Goal: Use online tool/utility: Utilize a website feature to perform a specific function

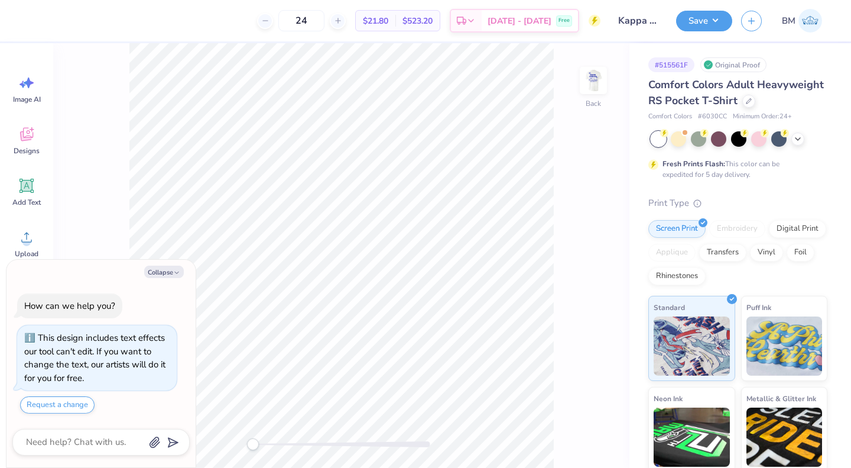
click at [591, 82] on img at bounding box center [594, 81] width 24 height 24
type textarea "x"
type input "2.58"
click at [573, 432] on icon at bounding box center [574, 435] width 12 height 12
type textarea "x"
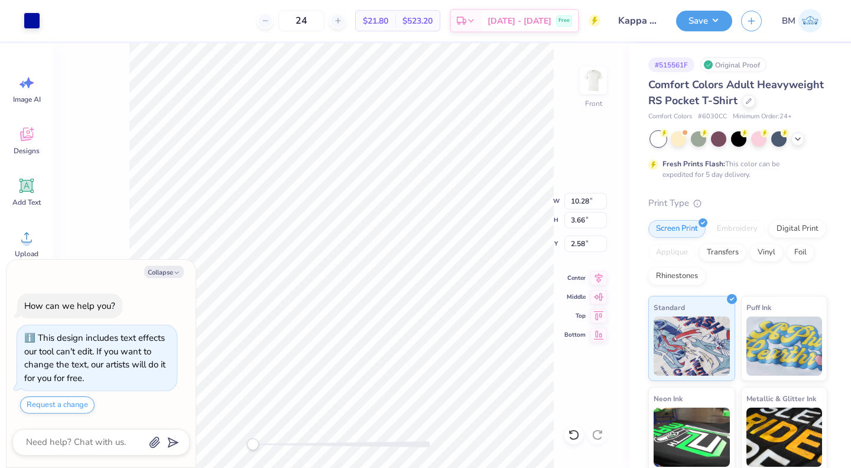
type input "5.87"
type textarea "x"
type input "3.00"
type textarea "x"
type input "6.65"
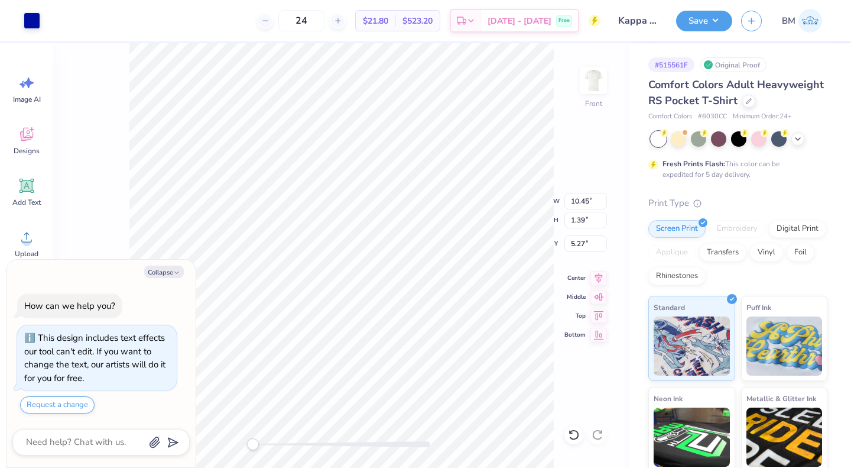
type textarea "x"
type input "4.65"
click at [568, 432] on icon at bounding box center [574, 435] width 12 height 12
type textarea "x"
type input "5.27"
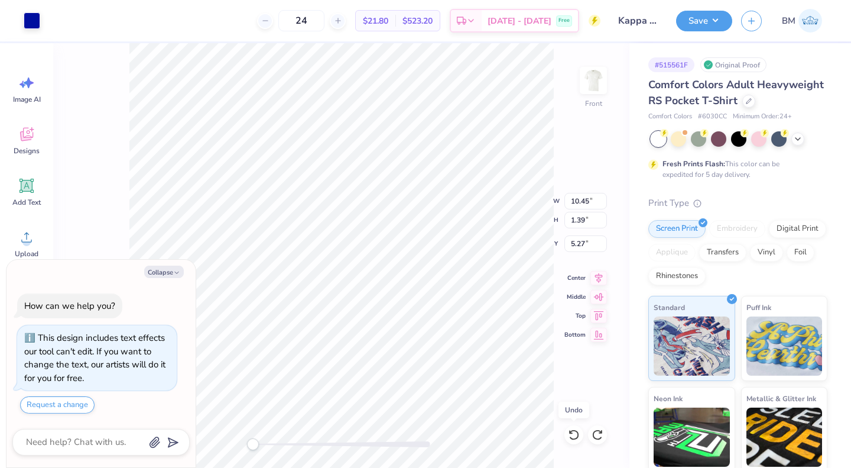
click at [568, 432] on icon at bounding box center [574, 435] width 12 height 12
type textarea "x"
type input "4.66"
type textarea "x"
type input "6.03"
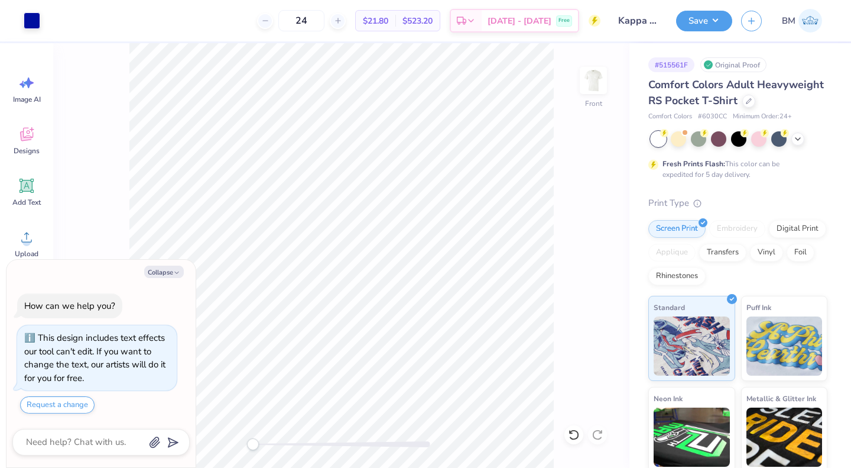
click at [163, 271] on button "Collapse" at bounding box center [164, 271] width 40 height 12
type textarea "x"
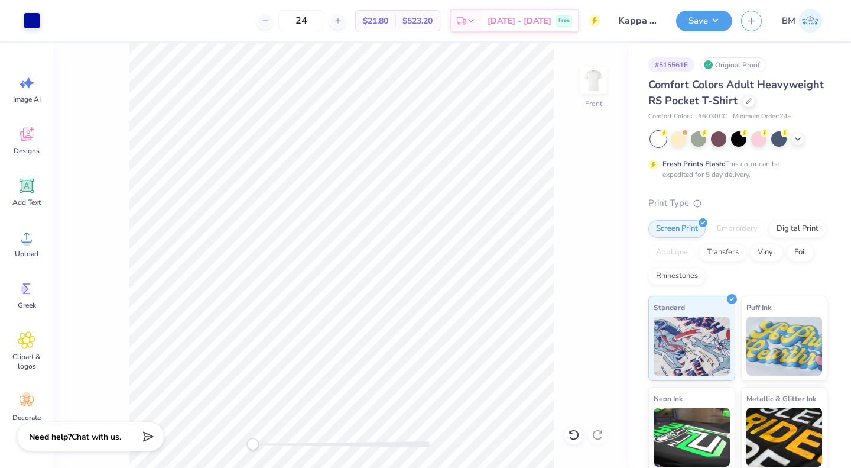
click at [25, 195] on div "Add Text" at bounding box center [26, 192] width 43 height 44
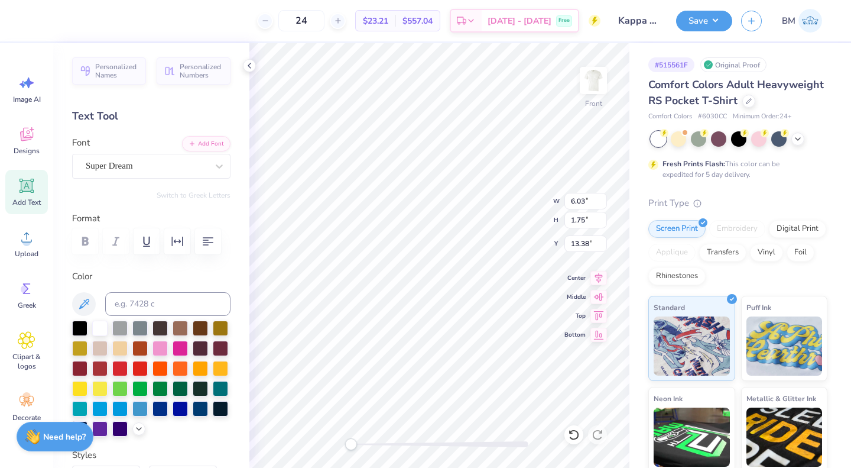
scroll to position [9, 6]
type textarea "Kyle Field Date PArty"
click at [146, 171] on div "Super Dream" at bounding box center [147, 166] width 124 height 18
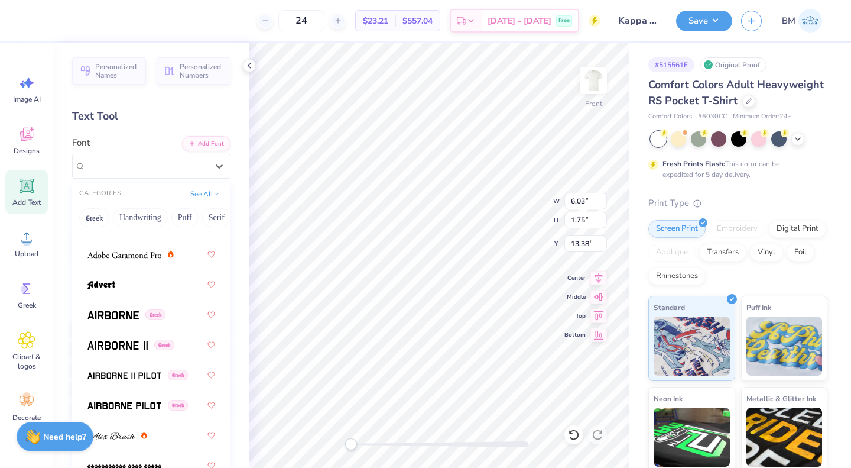
scroll to position [222, 0]
click at [142, 215] on button "Handwriting" at bounding box center [140, 217] width 55 height 19
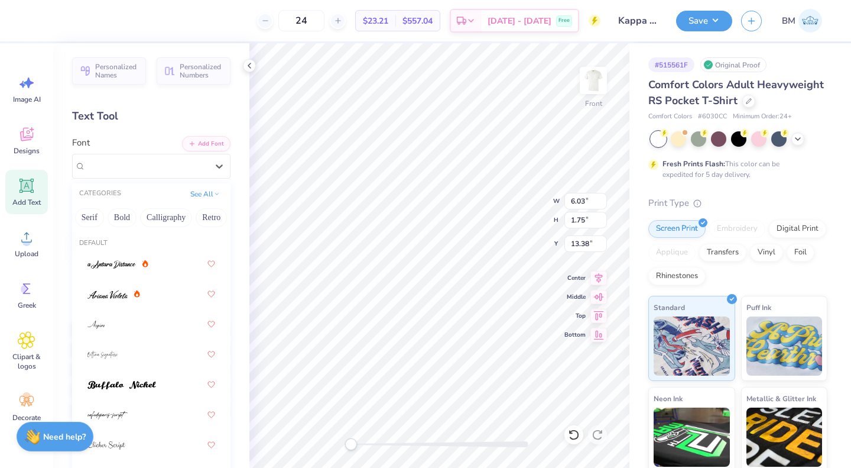
scroll to position [0, 95]
click at [152, 217] on button "Bold" at bounding box center [154, 217] width 29 height 19
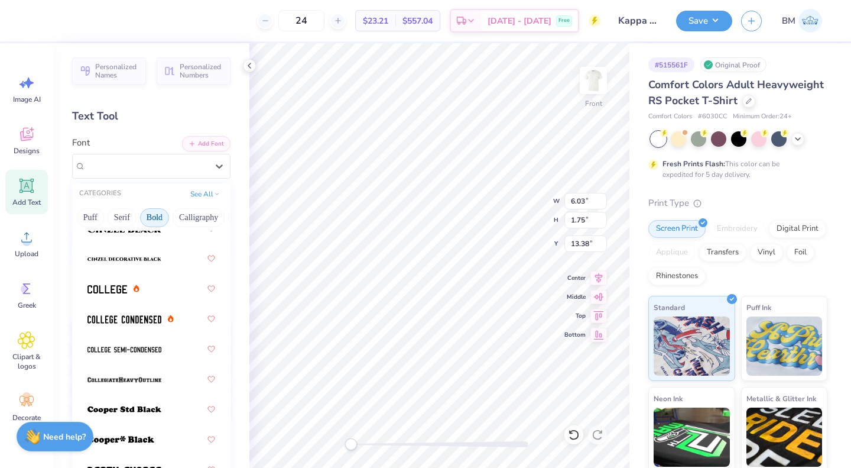
scroll to position [141, 0]
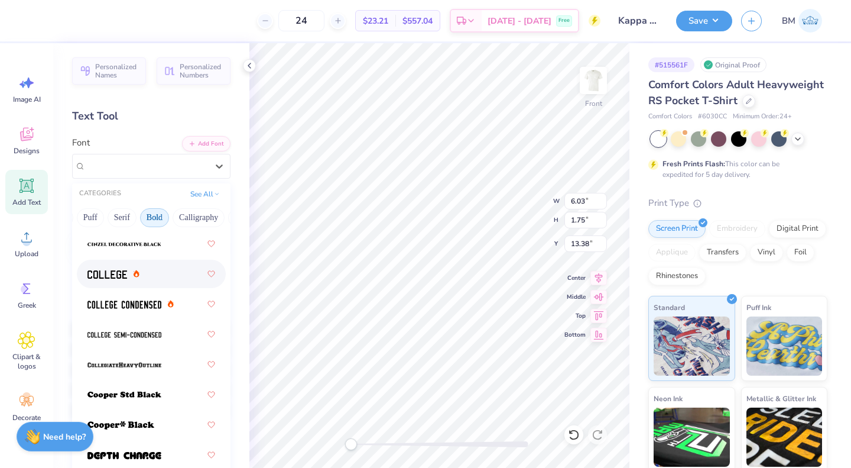
click at [103, 270] on img at bounding box center [107, 274] width 40 height 8
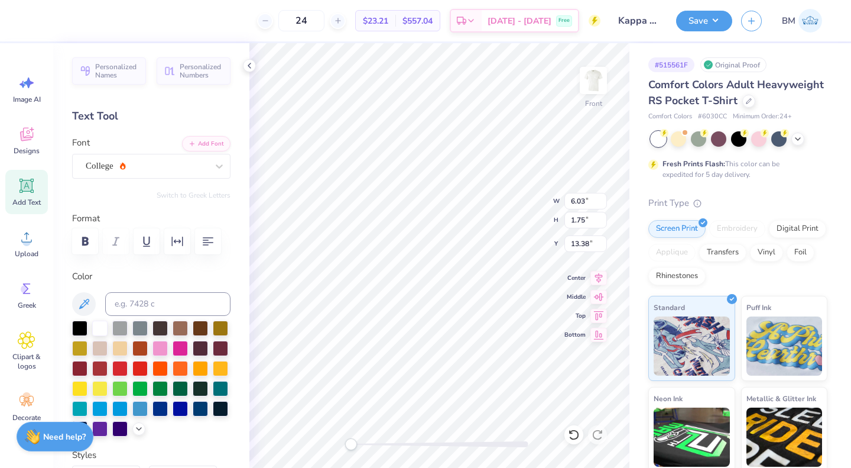
scroll to position [59, 0]
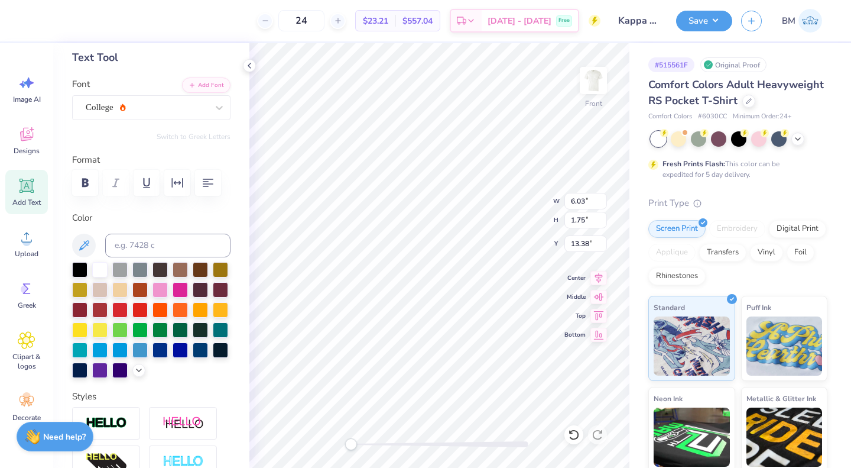
click at [173, 358] on div at bounding box center [180, 349] width 15 height 15
type input "10.49"
type input "0.70"
type input "14.03"
type input "7.65"
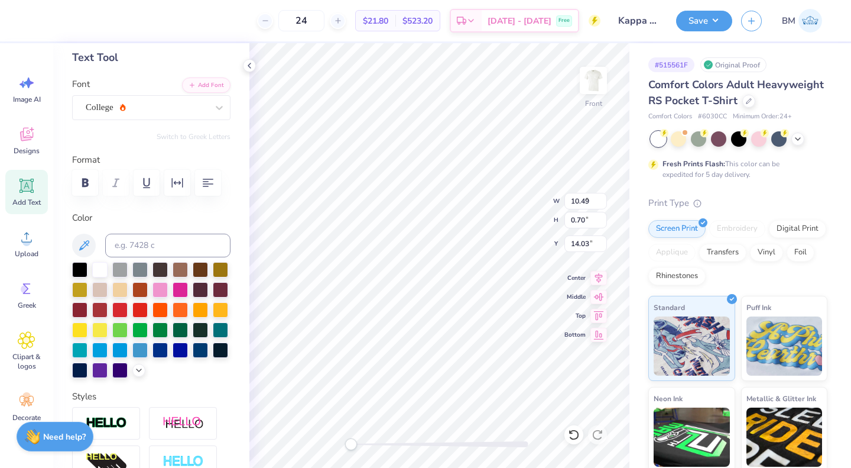
type input "0.51"
type input "12.11"
click at [604, 271] on icon at bounding box center [599, 278] width 17 height 14
type input "5.93"
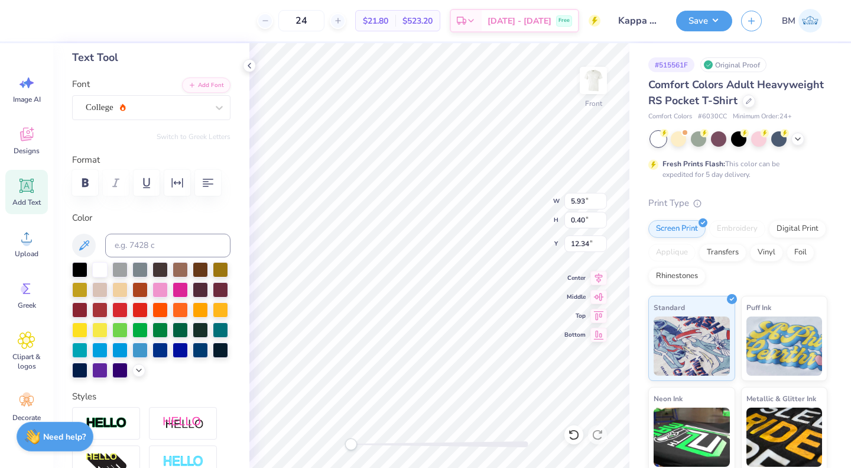
type input "0.40"
type input "12.34"
click at [592, 275] on icon at bounding box center [599, 278] width 17 height 14
click at [27, 202] on span "Add Text" at bounding box center [26, 201] width 28 height 9
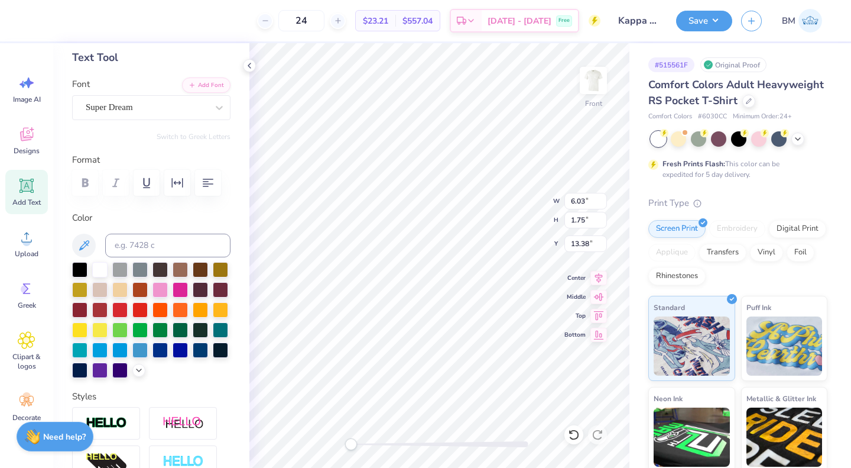
type textarea "2025"
click at [173, 358] on div at bounding box center [180, 349] width 15 height 15
click at [154, 102] on div "Super Dream" at bounding box center [147, 107] width 124 height 18
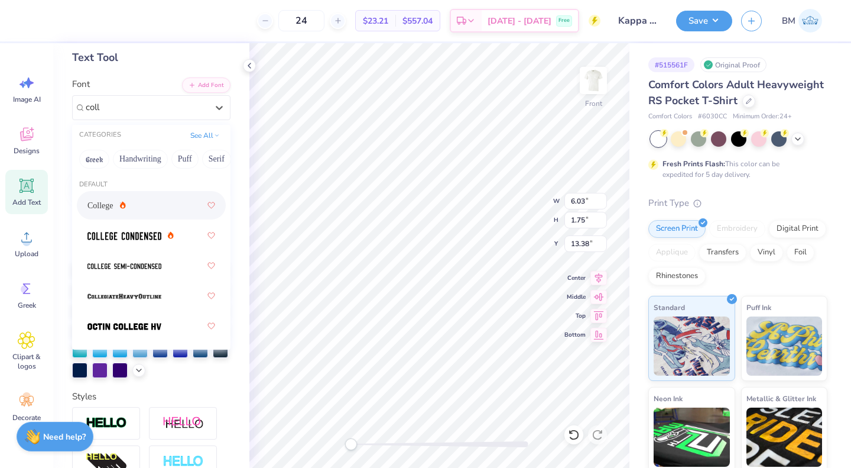
click at [108, 202] on span "College" at bounding box center [100, 205] width 26 height 12
type input "coll"
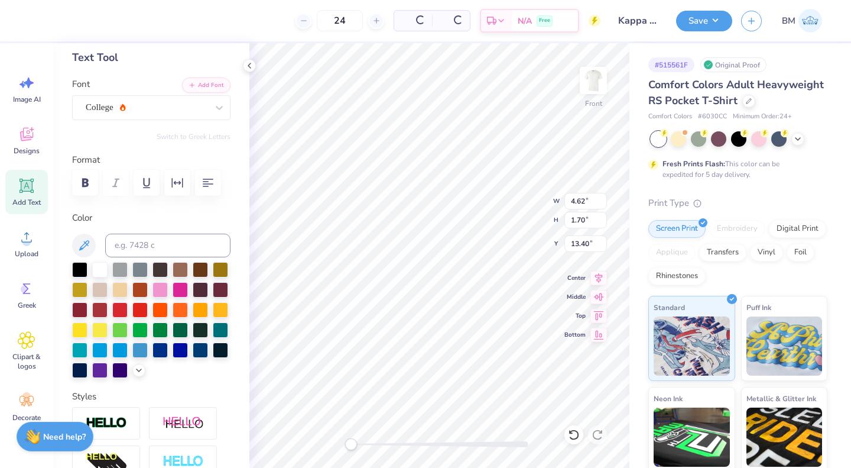
type input "4.62"
type input "1.70"
type input "13.40"
type input "1.09"
type input "0.40"
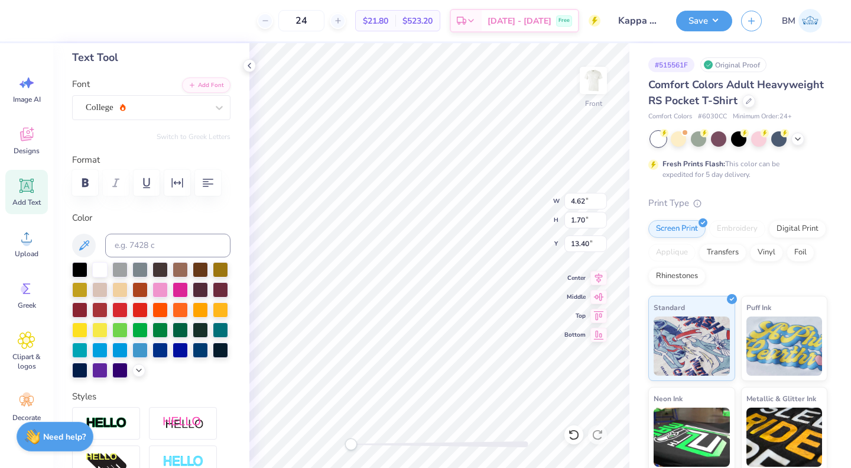
type input "14.70"
click at [597, 276] on icon at bounding box center [599, 278] width 17 height 14
type input "6.45"
click at [693, 27] on button "Save" at bounding box center [704, 21] width 56 height 21
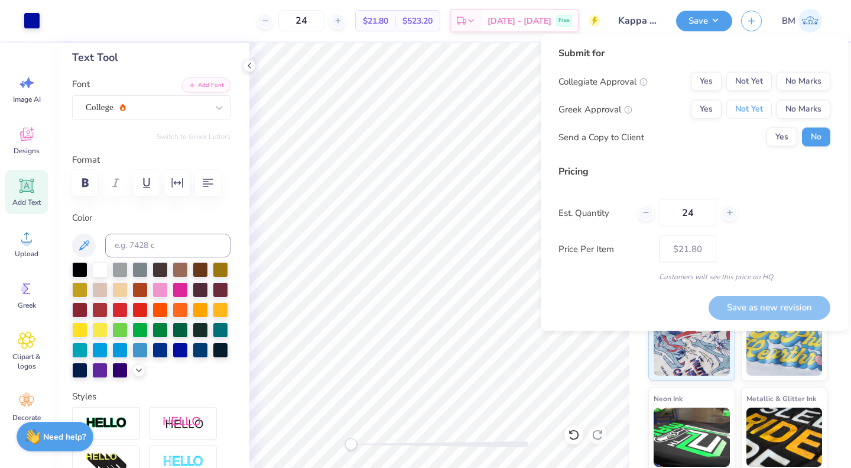
click at [751, 111] on button "Not Yet" at bounding box center [750, 109] width 46 height 19
click at [799, 81] on button "No Marks" at bounding box center [804, 81] width 54 height 19
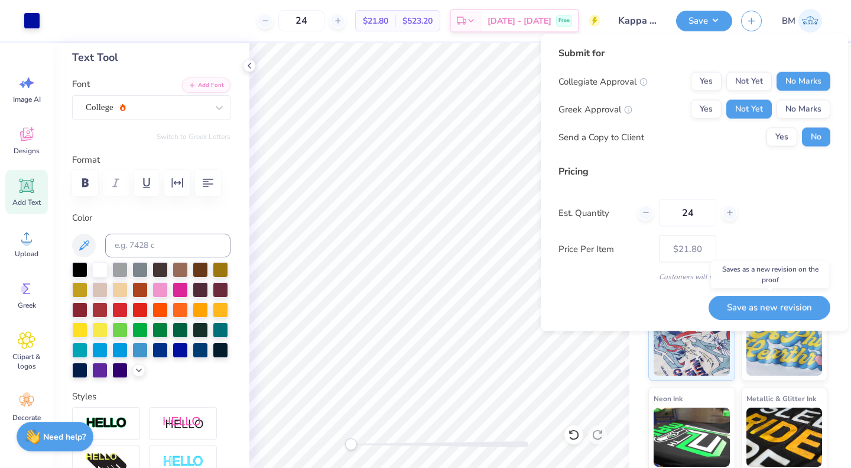
click at [755, 304] on button "Save as new revision" at bounding box center [770, 307] width 122 height 24
type input "– –"
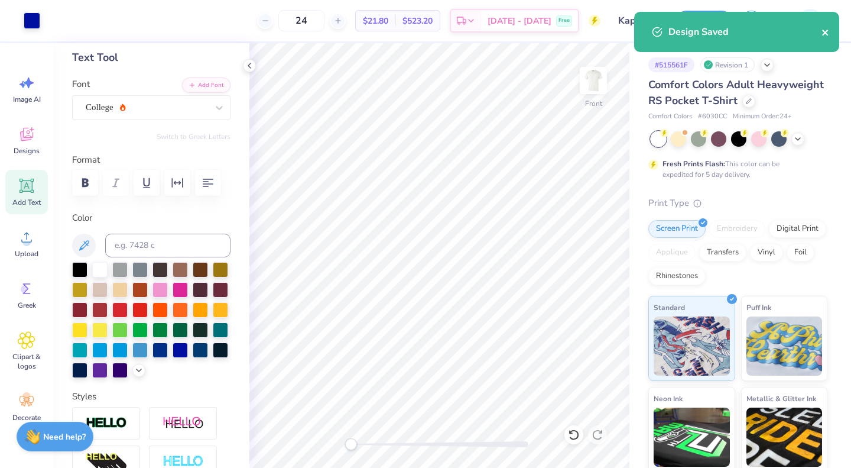
click at [822, 33] on icon "close" at bounding box center [826, 32] width 8 height 9
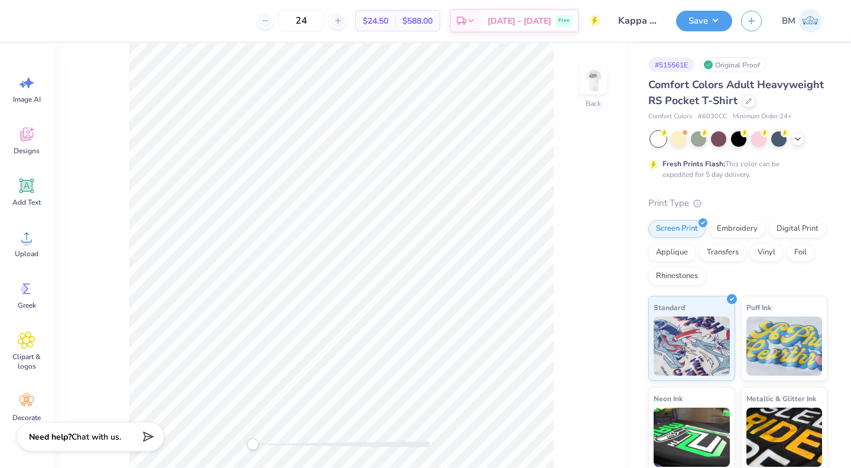
click at [591, 92] on img at bounding box center [594, 81] width 24 height 24
type input "11.77"
type input "7.84"
click at [573, 436] on icon at bounding box center [574, 435] width 12 height 12
type input "11.77"
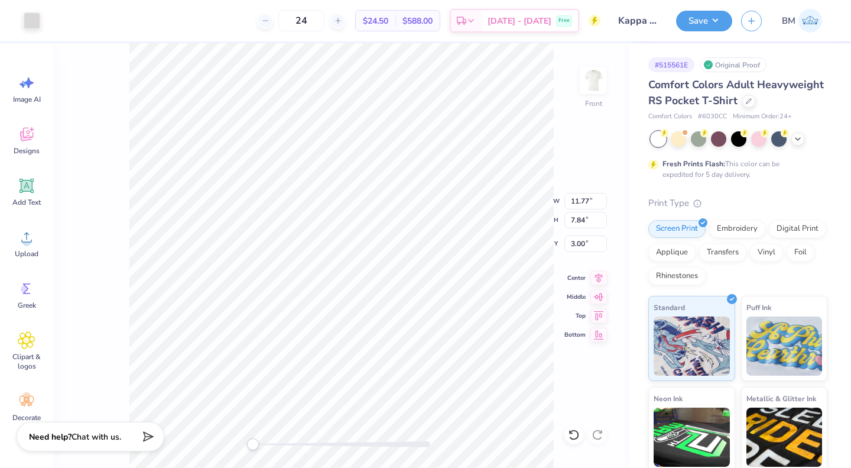
type input "7.84"
click at [576, 437] on icon at bounding box center [574, 435] width 12 height 12
